Goal: Information Seeking & Learning: Find specific page/section

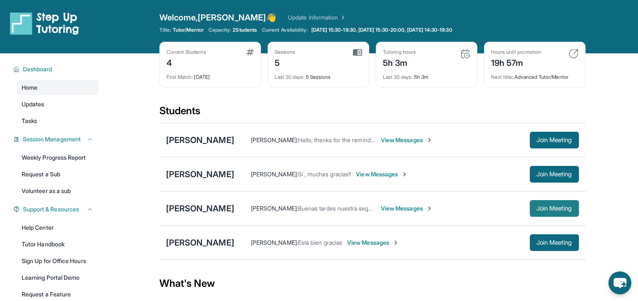
click at [537, 207] on span "Join Meeting" at bounding box center [555, 208] width 36 height 5
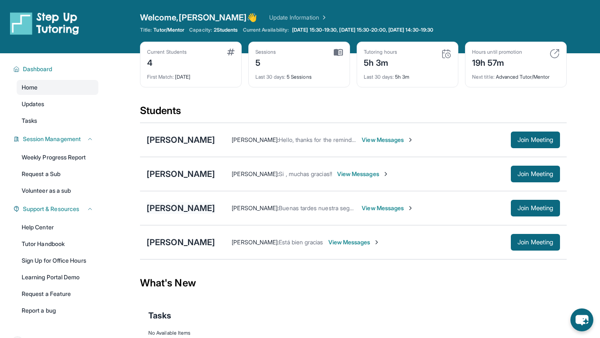
click at [185, 206] on div "[PERSON_NAME]" at bounding box center [181, 208] width 68 height 12
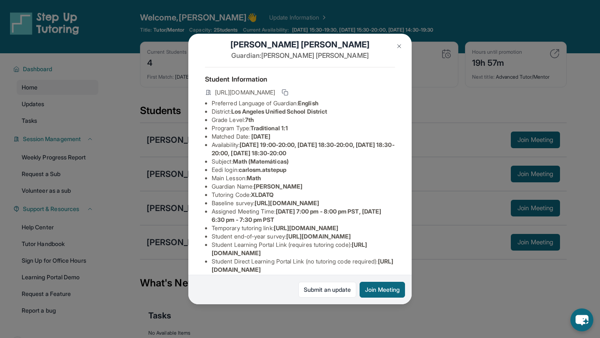
scroll to position [12, 0]
click at [233, 150] on span "[DATE] 19:00-20:00, [DATE] 18:30-20:00, [DATE] 18:30-20:00, [DATE] 18:30-20:00" at bounding box center [303, 148] width 183 height 15
click at [287, 153] on span "[DATE] 19:00-20:00, [DATE] 18:30-20:00, [DATE] 18:30-20:00, [DATE] 18:30-20:00" at bounding box center [303, 148] width 183 height 15
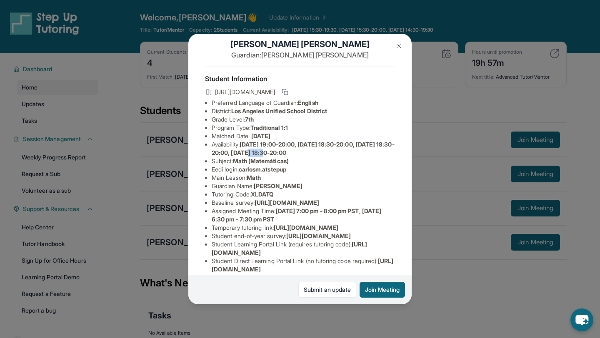
click at [398, 42] on button at bounding box center [399, 46] width 17 height 17
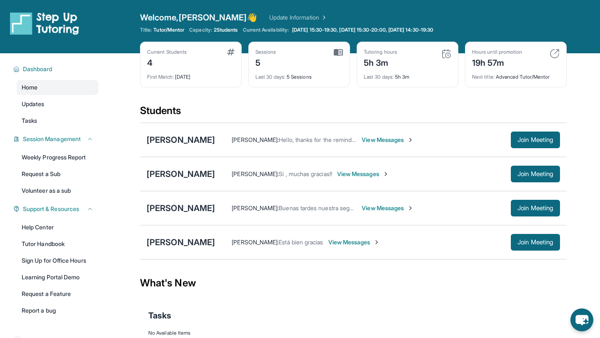
click at [396, 209] on span "View Messages" at bounding box center [388, 208] width 52 height 8
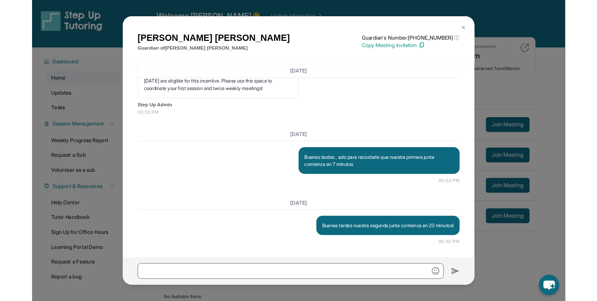
scroll to position [1726, 0]
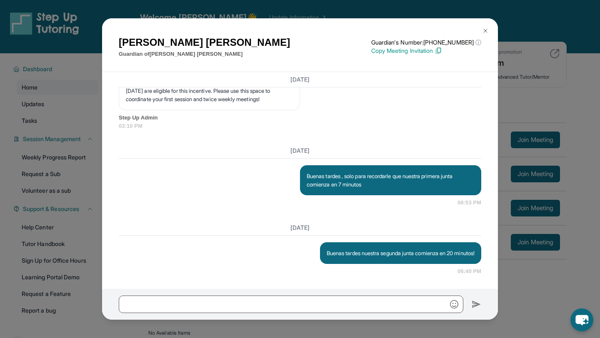
click at [484, 32] on img at bounding box center [485, 30] width 7 height 7
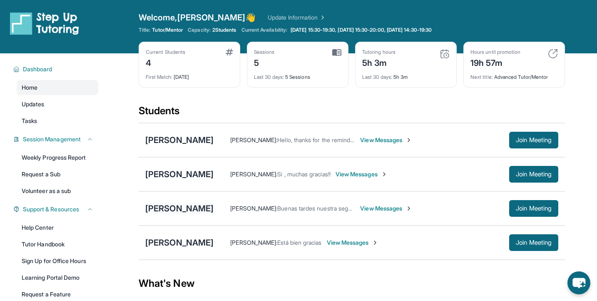
click at [174, 209] on div "[PERSON_NAME]" at bounding box center [179, 208] width 68 height 12
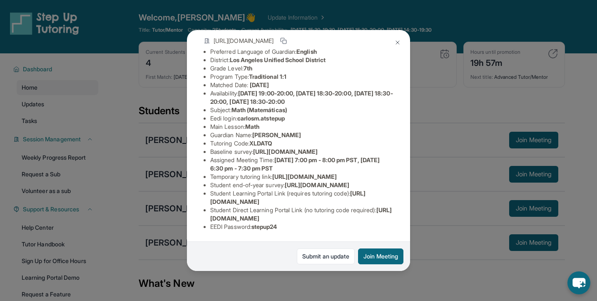
scroll to position [135, 0]
click at [264, 201] on span "[URL][DOMAIN_NAME]" at bounding box center [287, 196] width 155 height 15
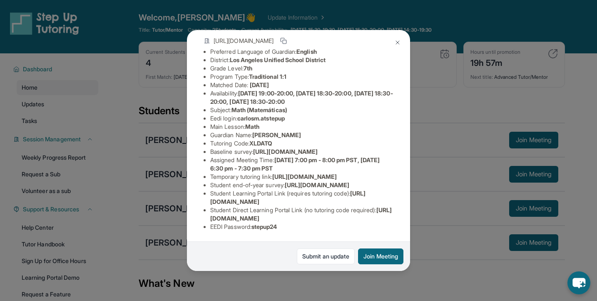
click at [264, 201] on span "[URL][DOMAIN_NAME]" at bounding box center [287, 196] width 155 height 15
click at [208, 204] on ul "Preferred Language of Guardian: English District: [GEOGRAPHIC_DATA] Unified Sch…" at bounding box center [299, 138] width 190 height 183
drag, startPoint x: 212, startPoint y: 201, endPoint x: 355, endPoint y: 205, distance: 143.7
click at [355, 205] on li "Student Learning Portal Link (requires tutoring code) : [URL][DOMAIN_NAME]" at bounding box center [301, 197] width 183 height 17
copy span "[URL][DOMAIN_NAME]"
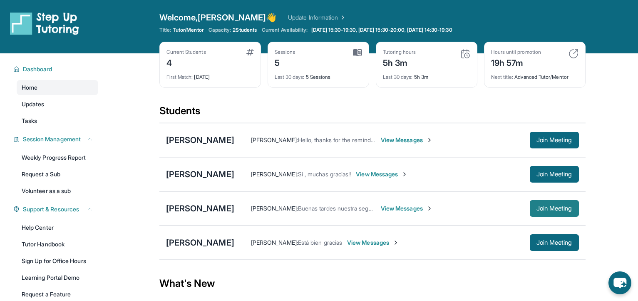
click at [539, 212] on button "Join Meeting" at bounding box center [554, 208] width 49 height 17
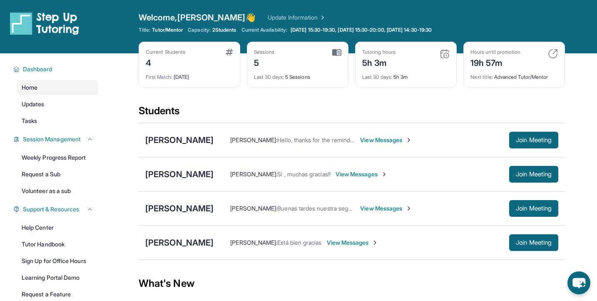
click at [200, 207] on div "[PERSON_NAME]" at bounding box center [179, 208] width 68 height 12
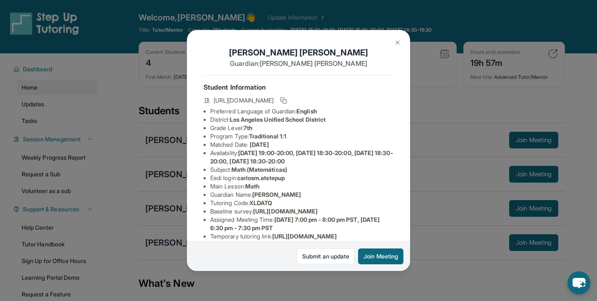
click at [266, 207] on li "Baseline survey : [URL][DOMAIN_NAME]" at bounding box center [301, 211] width 183 height 8
click at [266, 203] on span "XLDATQ" at bounding box center [260, 202] width 23 height 7
copy span "XLDATQ"
click at [395, 43] on img at bounding box center [397, 42] width 7 height 7
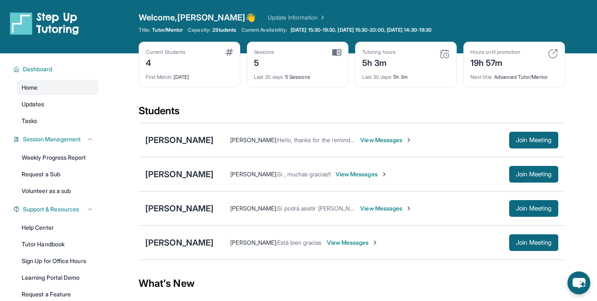
click at [447, 55] on img at bounding box center [445, 54] width 10 height 10
click at [197, 210] on div "[PERSON_NAME]" at bounding box center [179, 208] width 68 height 12
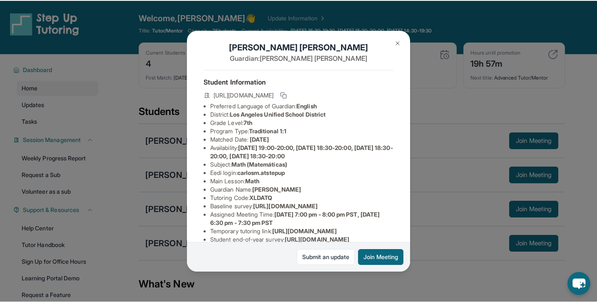
scroll to position [7, 0]
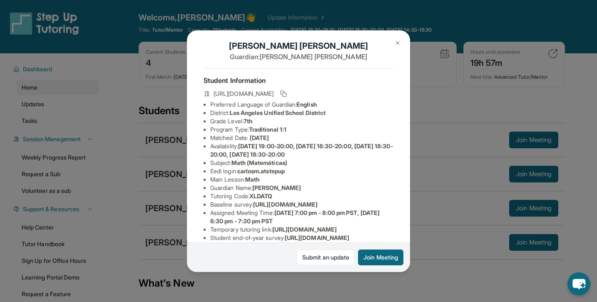
click at [399, 45] on img at bounding box center [397, 43] width 7 height 7
